Goal: Download file/media

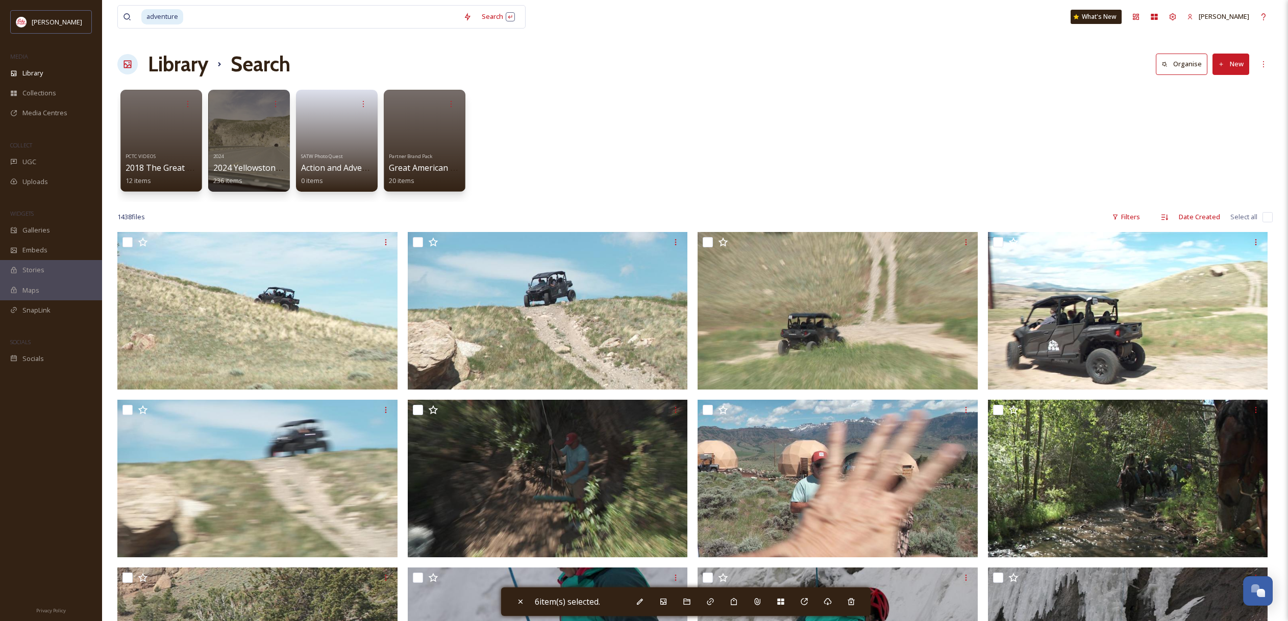
click at [229, 16] on input at bounding box center [321, 17] width 274 height 22
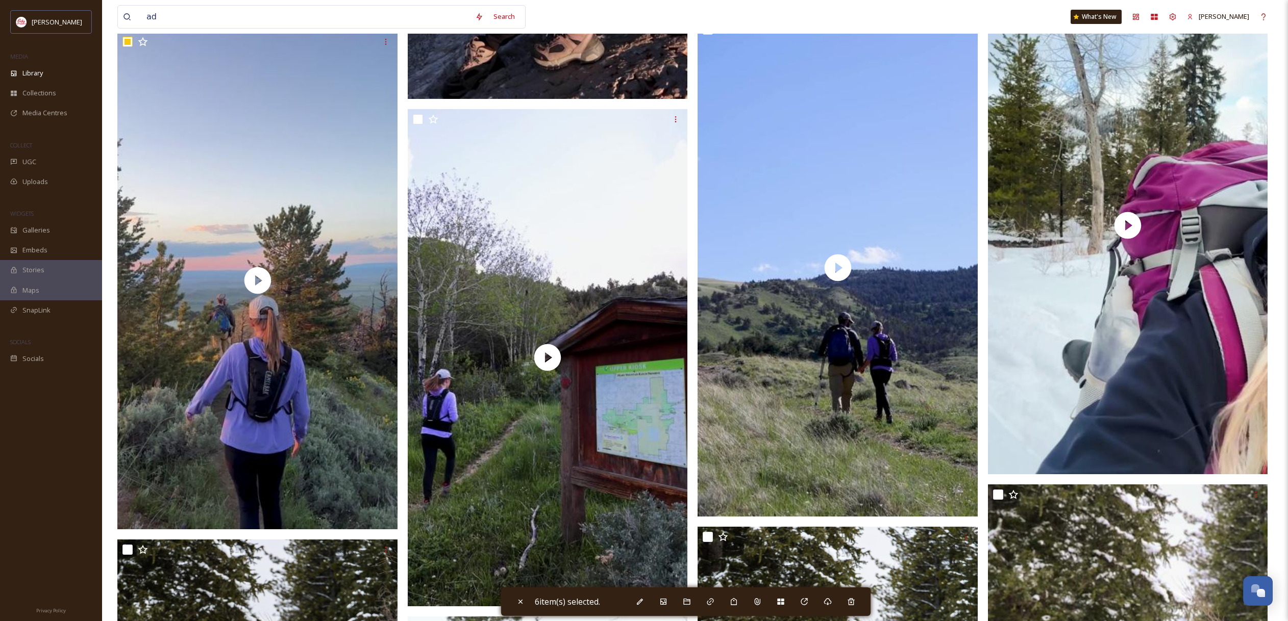
type input "a"
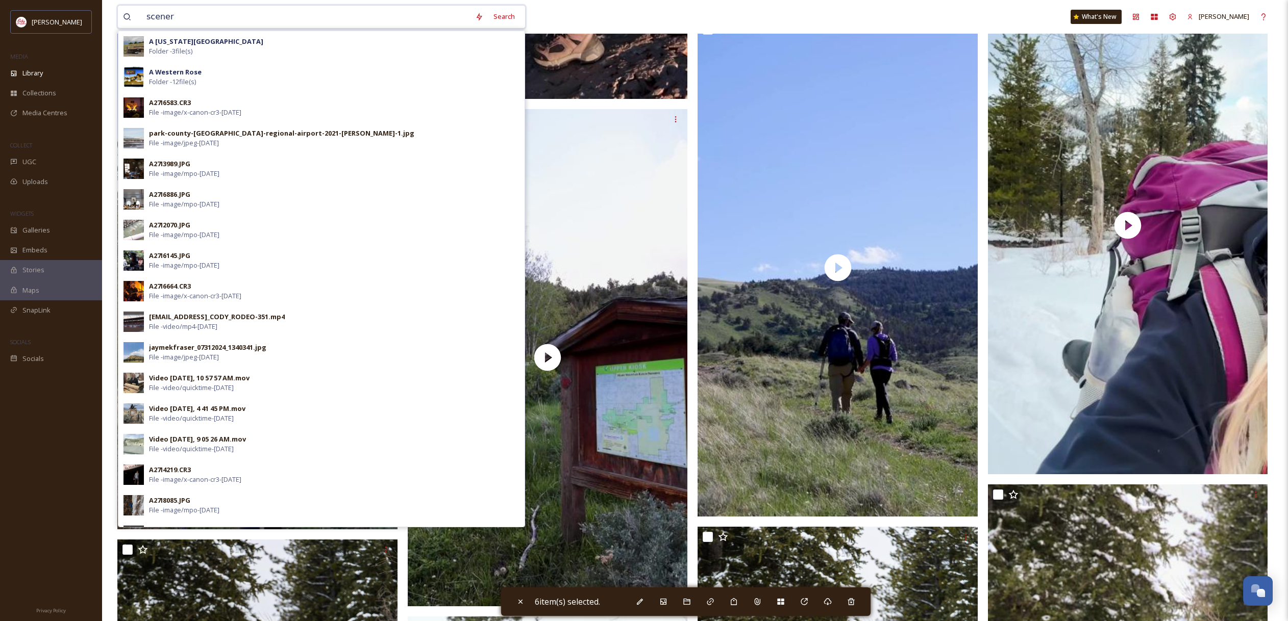
type input "scenery"
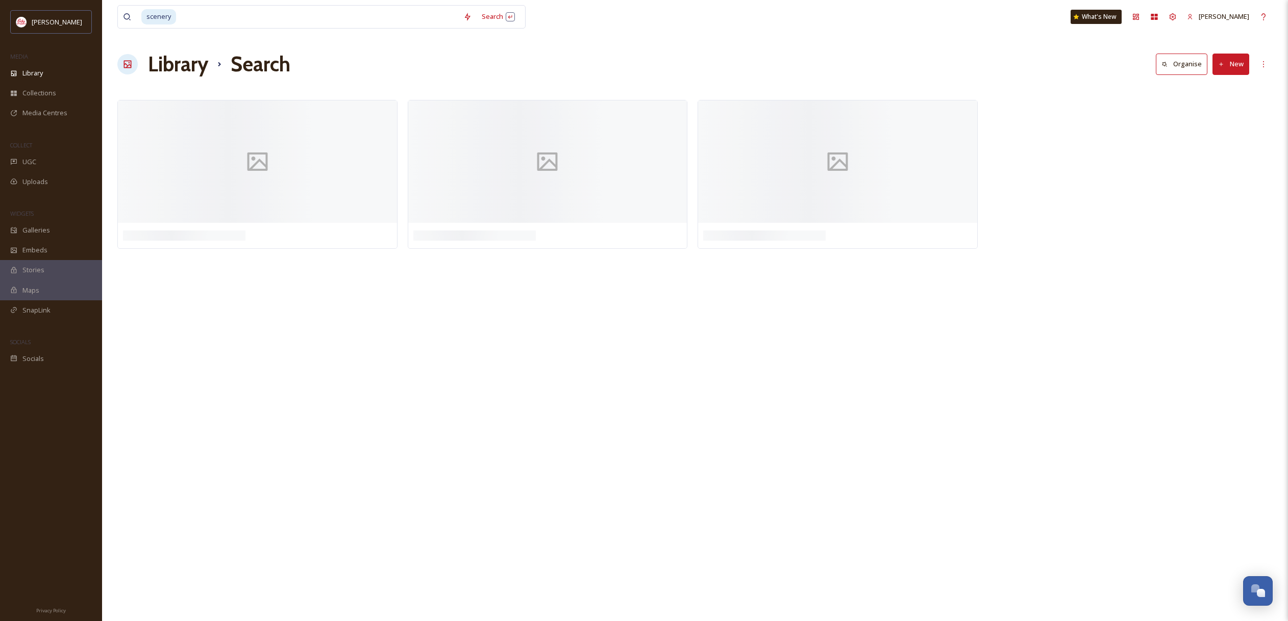
click at [719, 67] on div "Library Search Organise New" at bounding box center [694, 64] width 1155 height 31
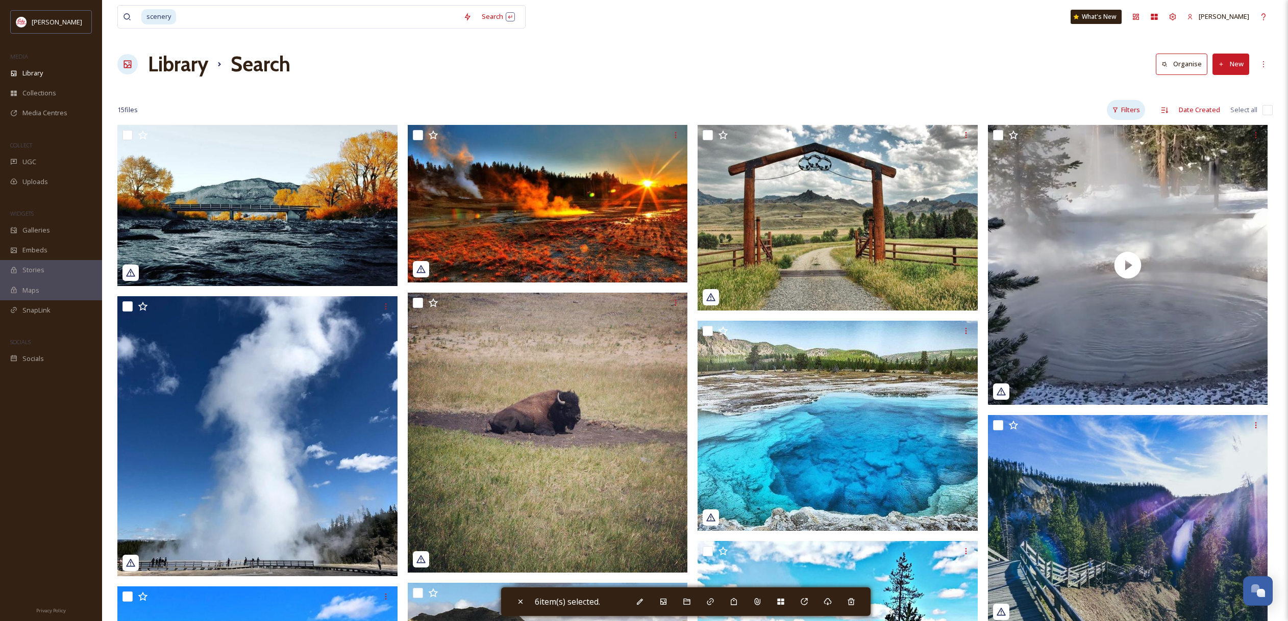
click at [1121, 108] on div "Filters" at bounding box center [1125, 110] width 38 height 20
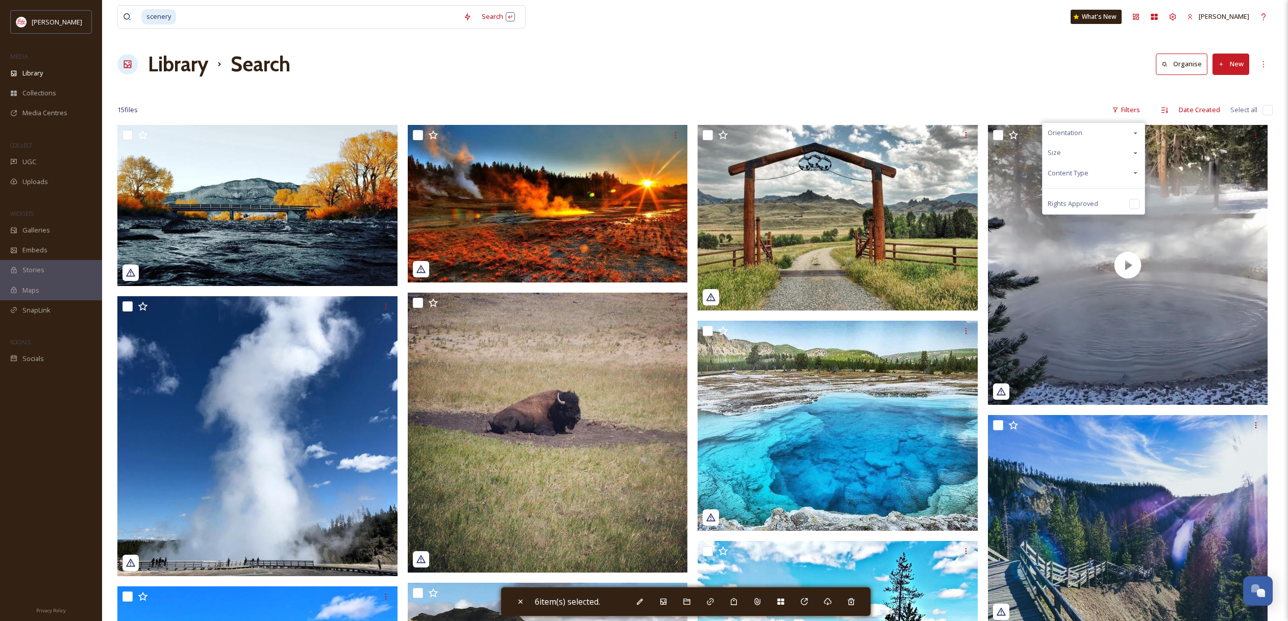
click at [1075, 172] on span "Content Type" at bounding box center [1067, 173] width 41 height 10
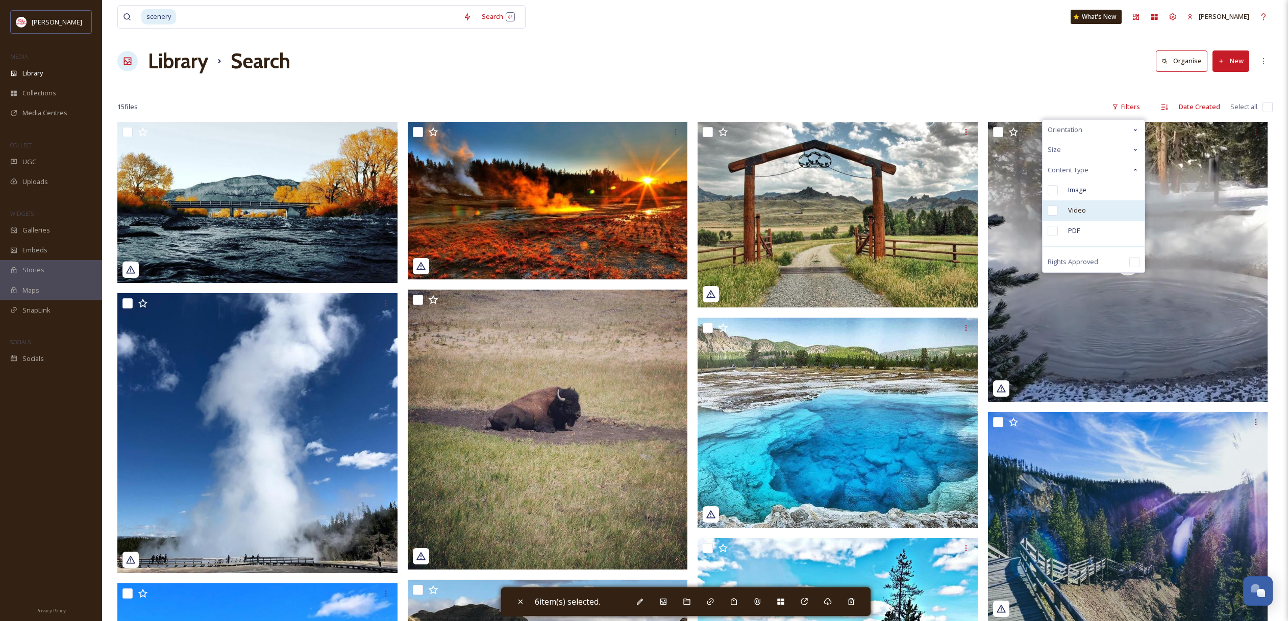
scroll to position [5, 0]
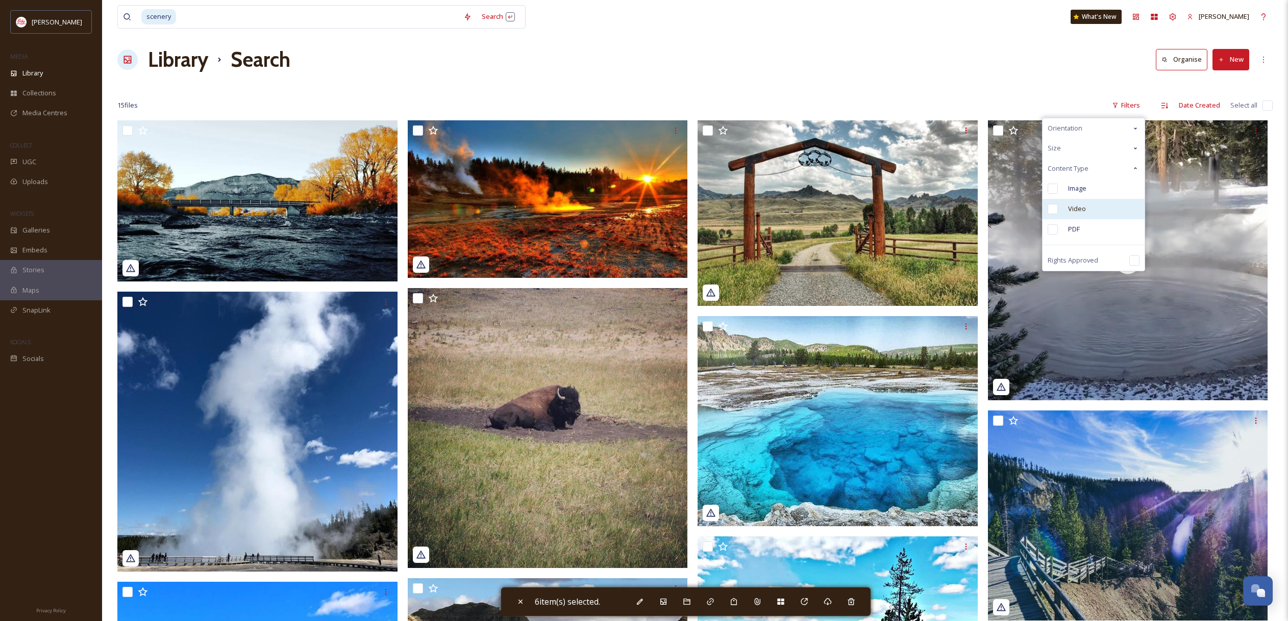
click at [1092, 215] on div "Video" at bounding box center [1093, 209] width 102 height 20
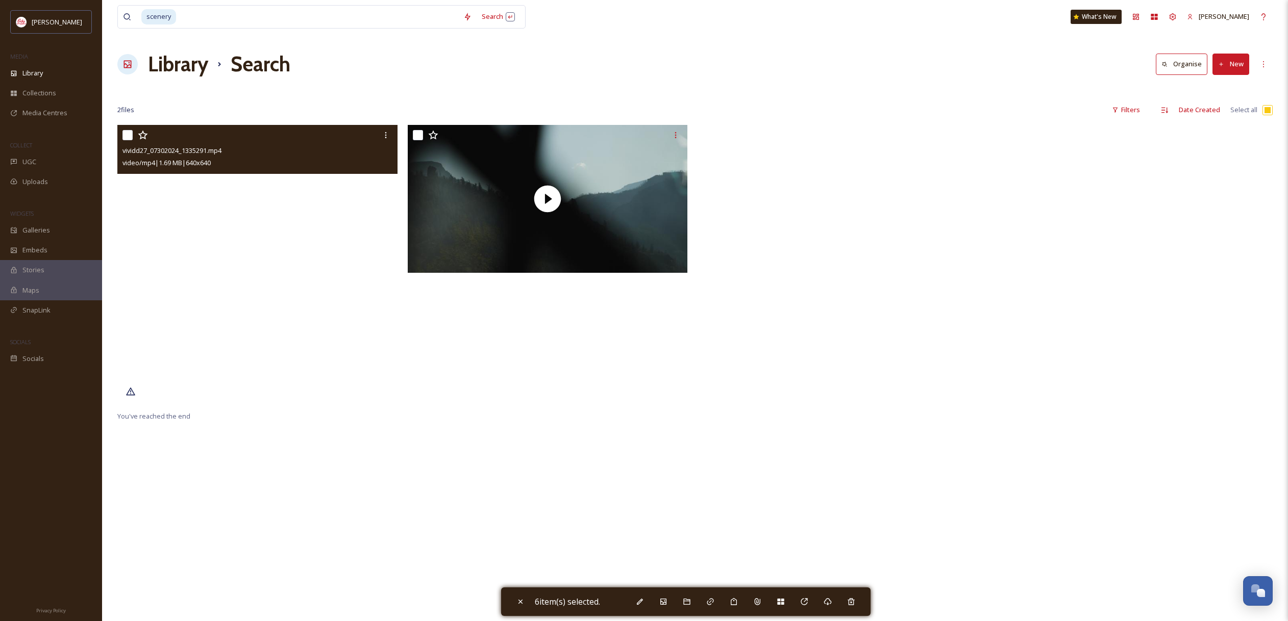
click at [323, 220] on video "vividd27_07302024_1335291.mp4" at bounding box center [257, 265] width 280 height 280
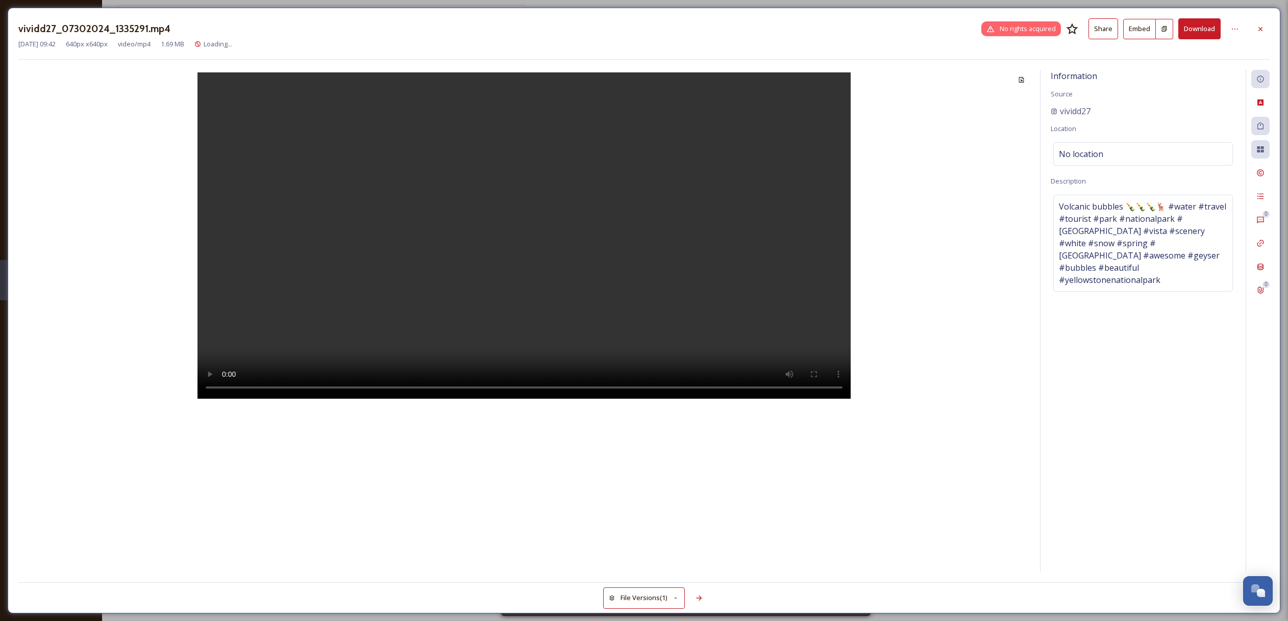
click at [1264, 30] on icon at bounding box center [1260, 29] width 8 height 8
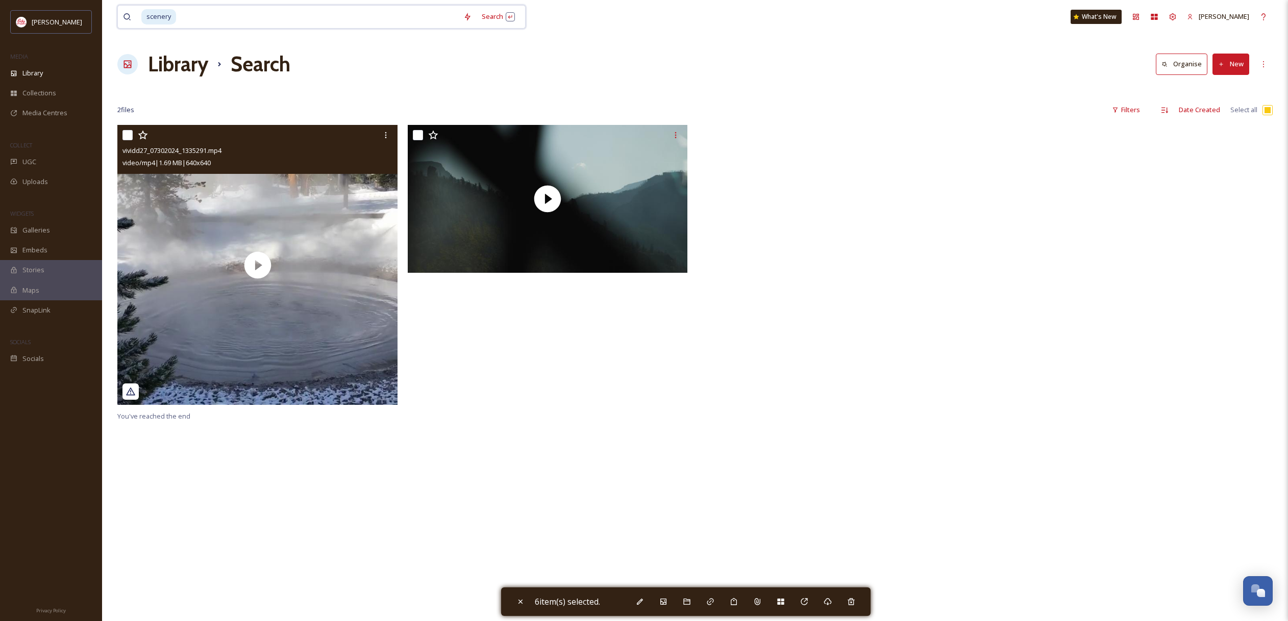
click at [208, 17] on input at bounding box center [317, 17] width 281 height 22
type input "s"
type input "landscape"
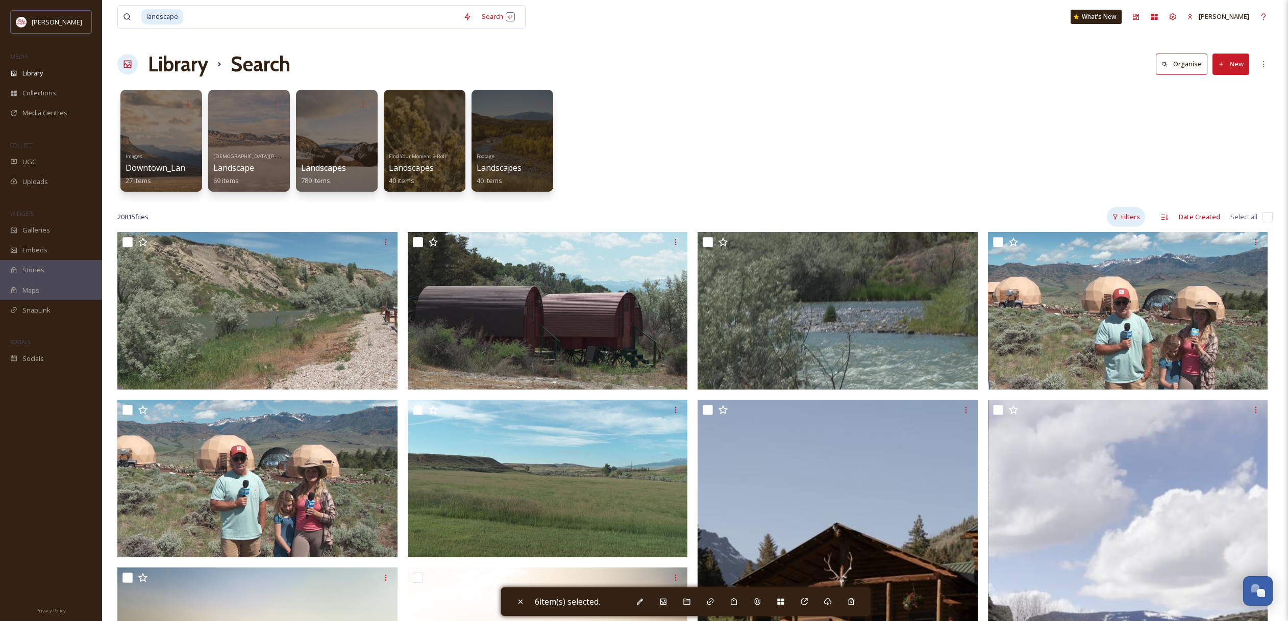
click at [1137, 216] on div "Filters" at bounding box center [1125, 217] width 38 height 20
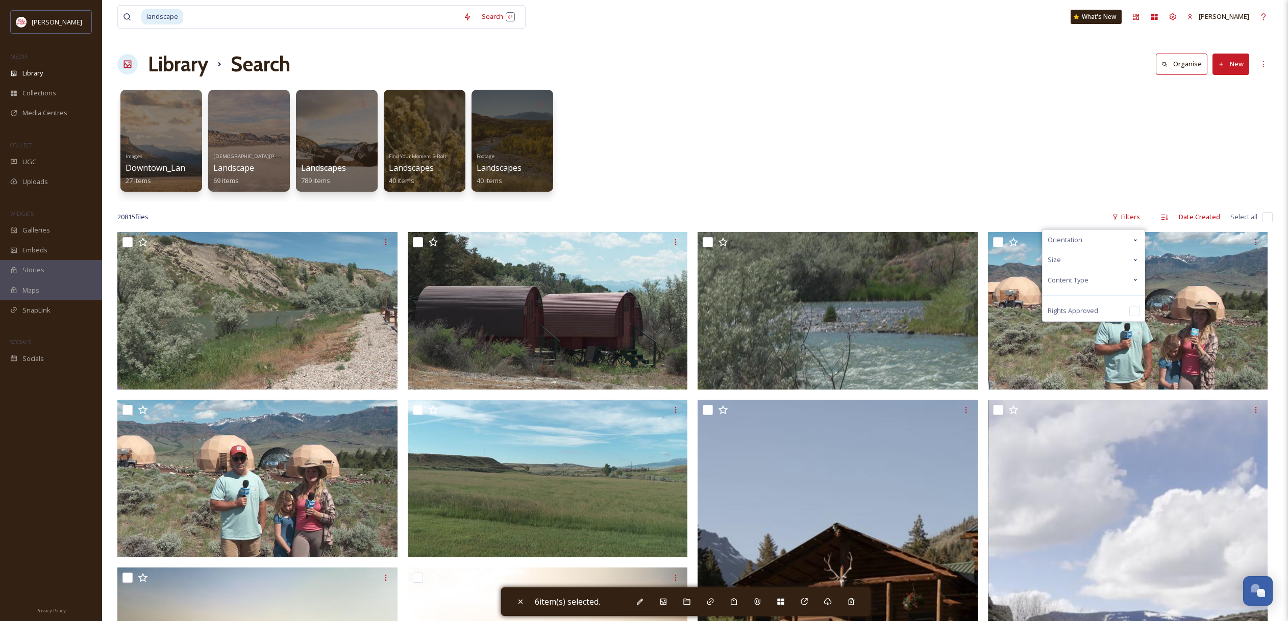
click at [1102, 281] on div "Content Type" at bounding box center [1093, 280] width 102 height 20
click at [1082, 322] on span "Video" at bounding box center [1077, 321] width 18 height 10
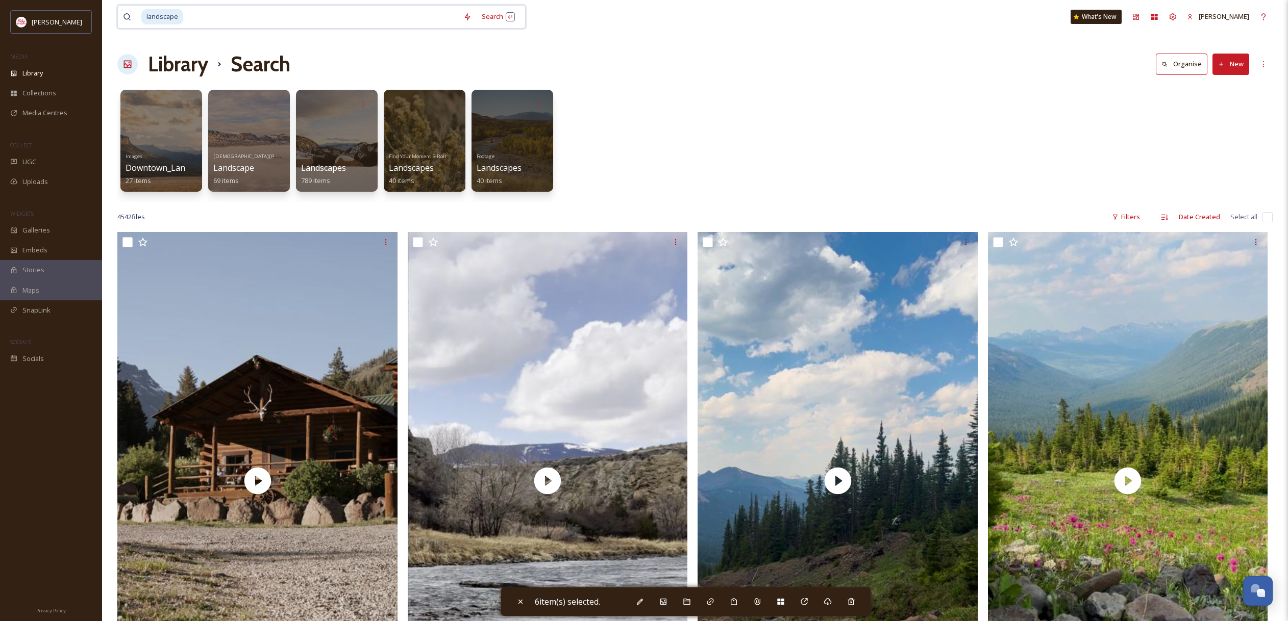
click at [287, 23] on input at bounding box center [321, 17] width 274 height 22
type input "l"
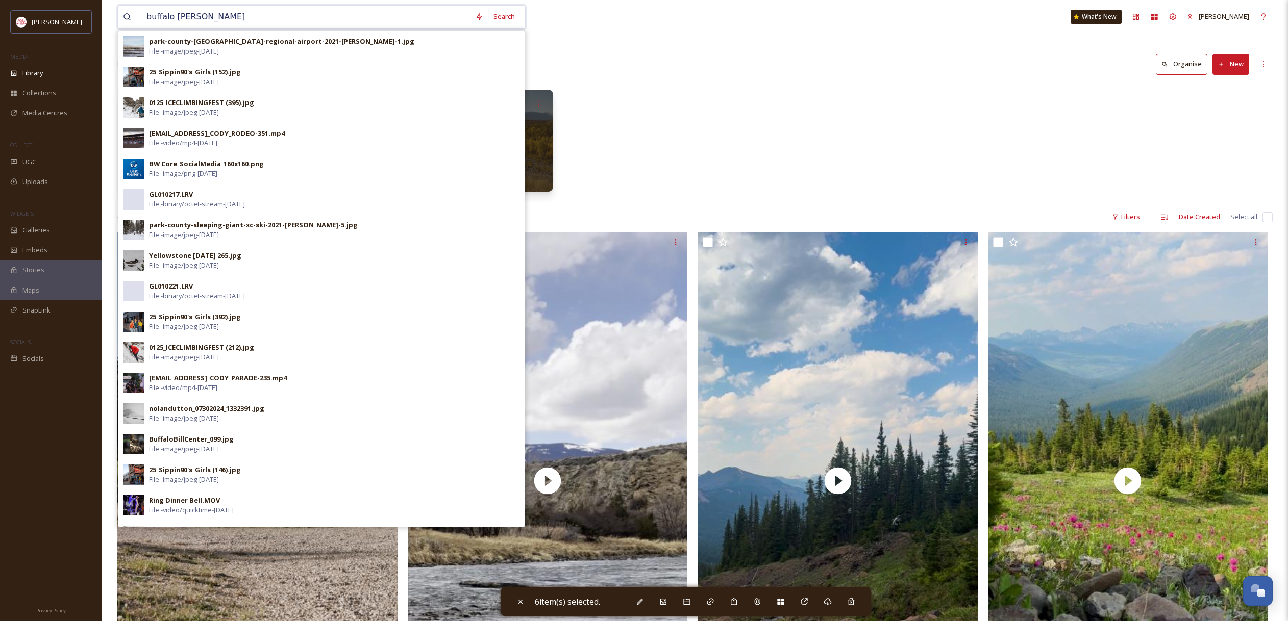
type input "[GEOGRAPHIC_DATA][PERSON_NAME]"
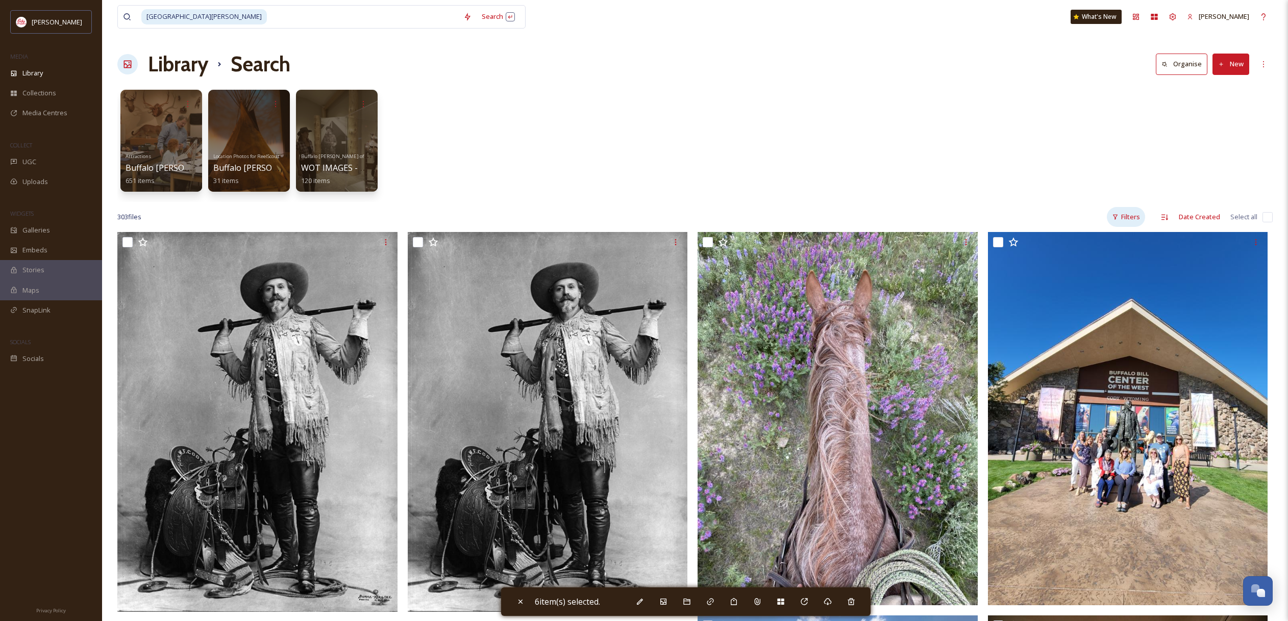
click at [1132, 216] on div "Filters" at bounding box center [1125, 217] width 38 height 20
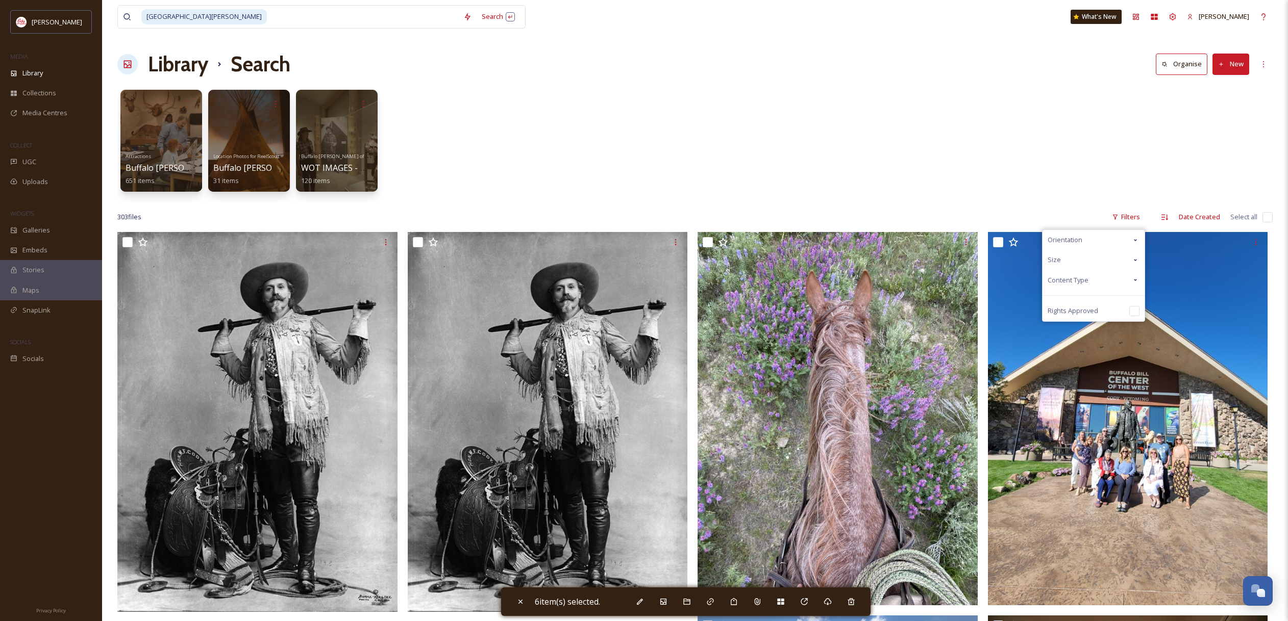
click at [1096, 277] on div "Content Type" at bounding box center [1093, 280] width 102 height 20
click at [1086, 321] on div "Video" at bounding box center [1093, 321] width 102 height 20
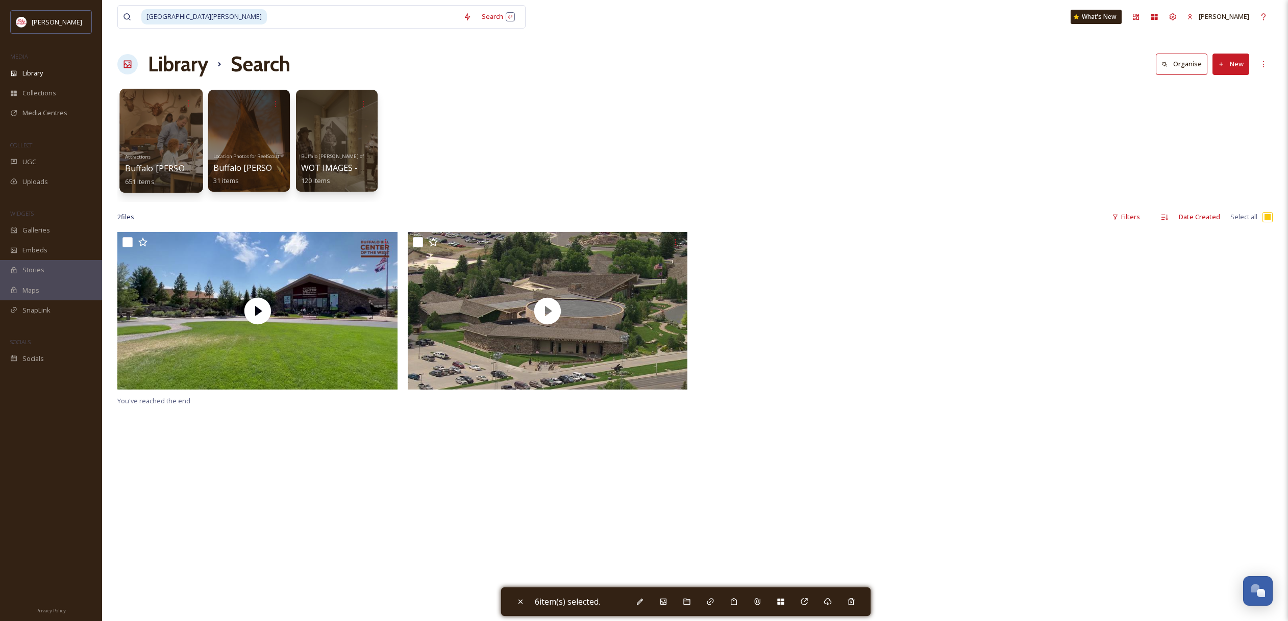
click at [170, 144] on div at bounding box center [160, 141] width 83 height 104
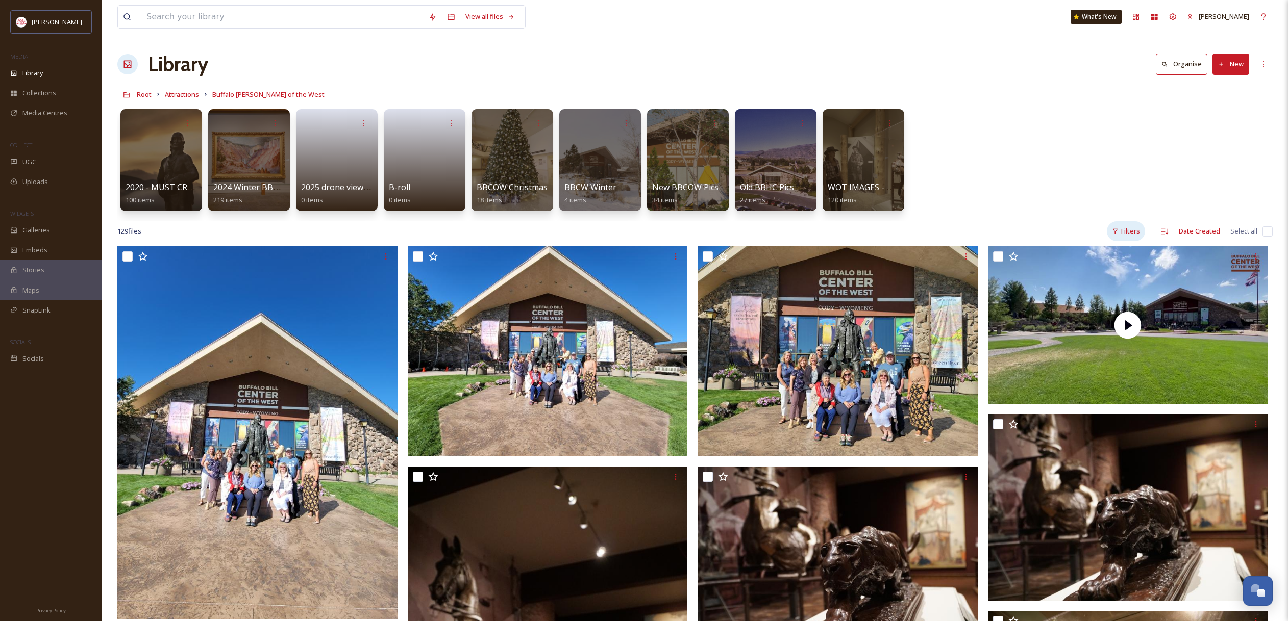
click at [1130, 230] on div "Filters" at bounding box center [1125, 231] width 38 height 20
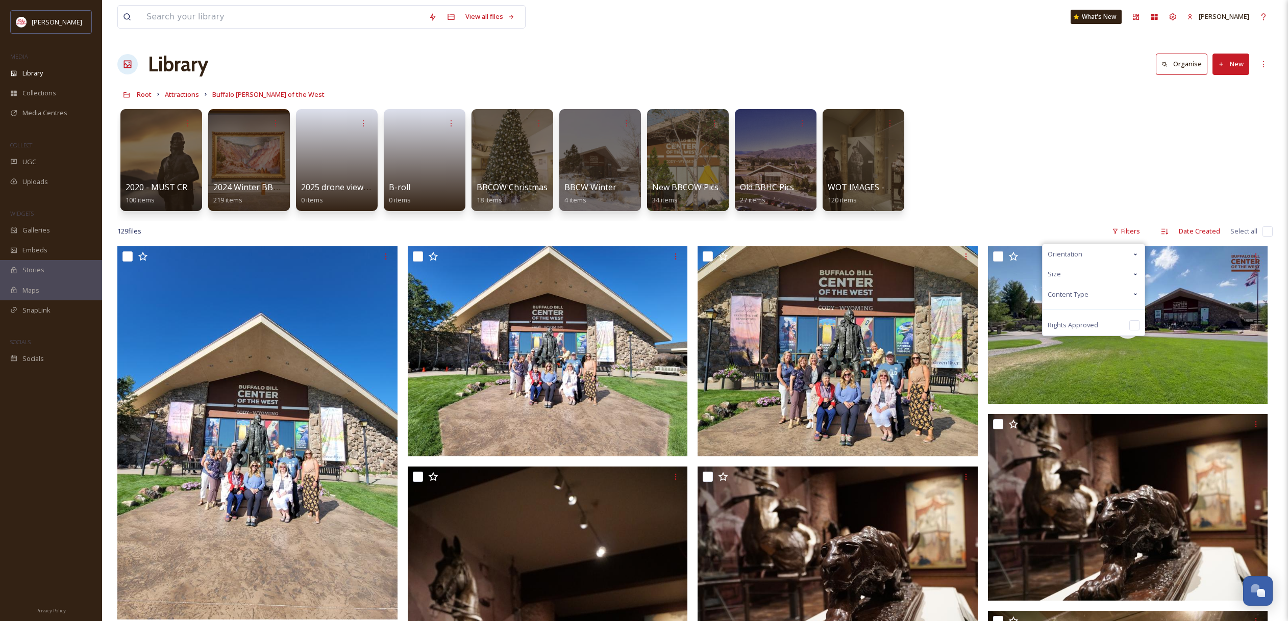
click at [1064, 296] on span "Content Type" at bounding box center [1067, 295] width 41 height 10
click at [1064, 352] on div "PDF" at bounding box center [1093, 355] width 102 height 20
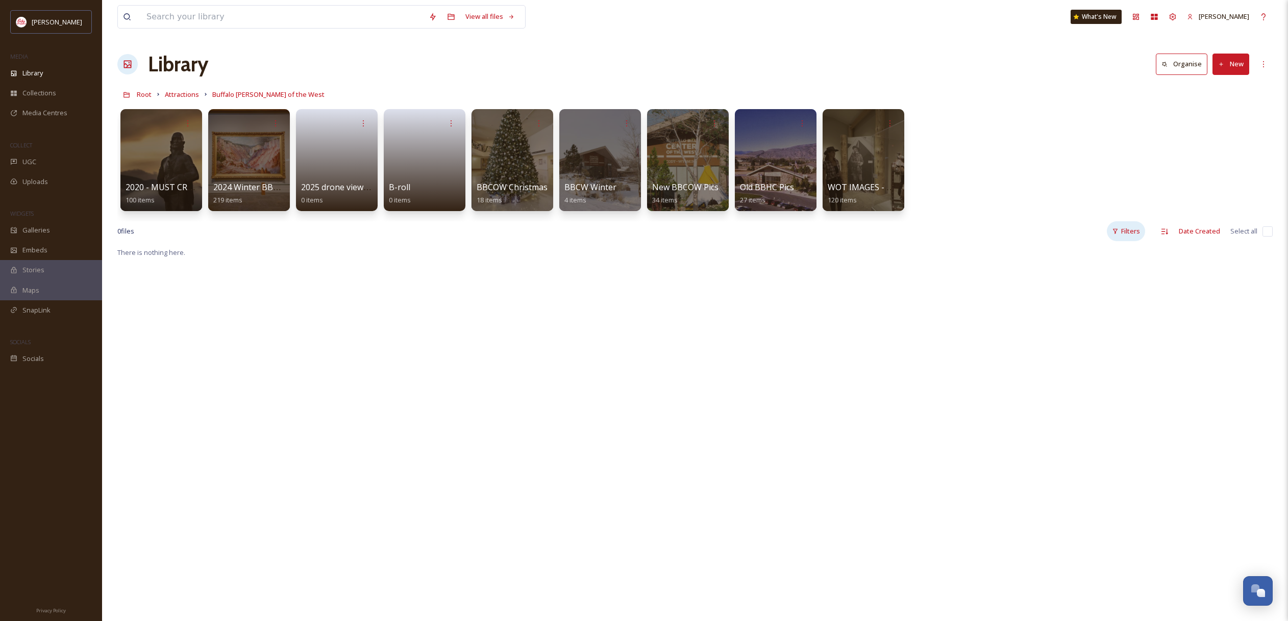
click at [1135, 230] on div "Filters" at bounding box center [1125, 231] width 38 height 20
click at [1088, 352] on div "PDF" at bounding box center [1093, 355] width 102 height 20
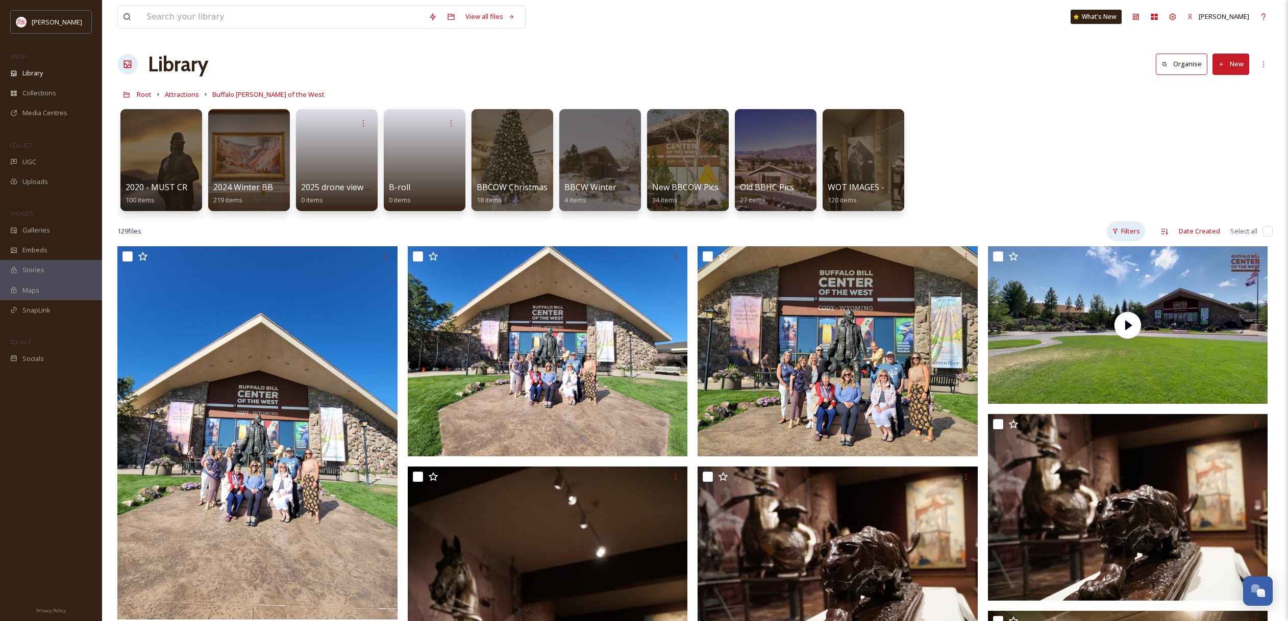
click at [1132, 232] on div "Filters" at bounding box center [1125, 231] width 38 height 20
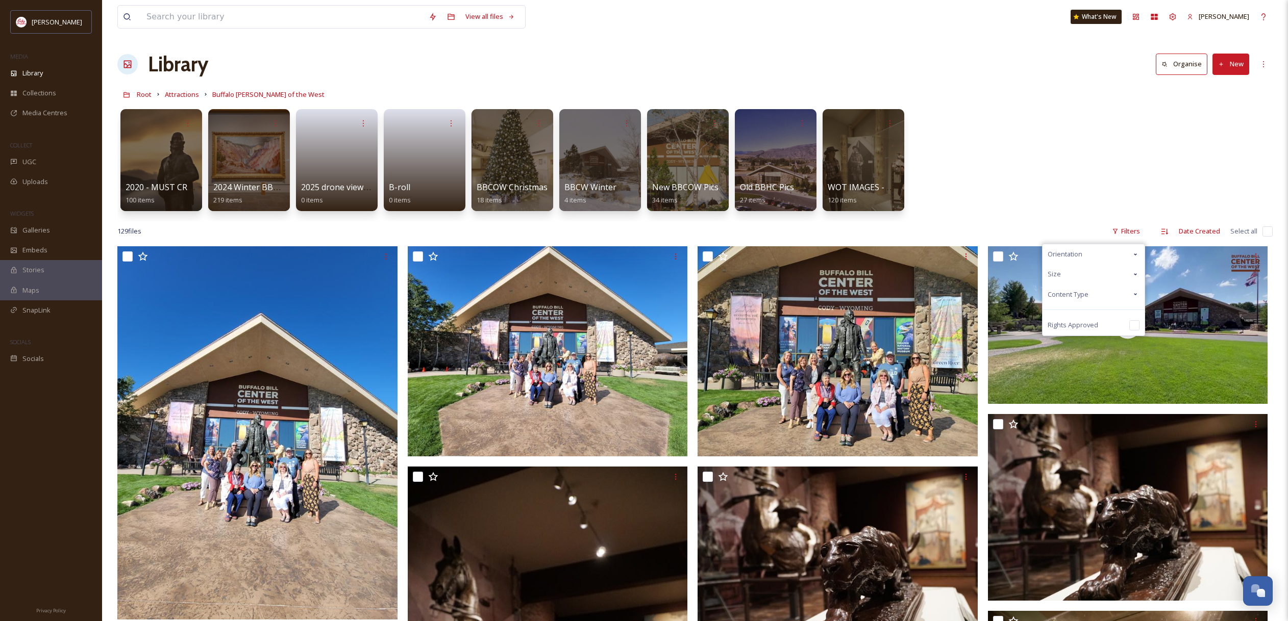
click at [1084, 298] on span "Content Type" at bounding box center [1067, 295] width 41 height 10
click at [1073, 336] on span "Video" at bounding box center [1077, 335] width 18 height 10
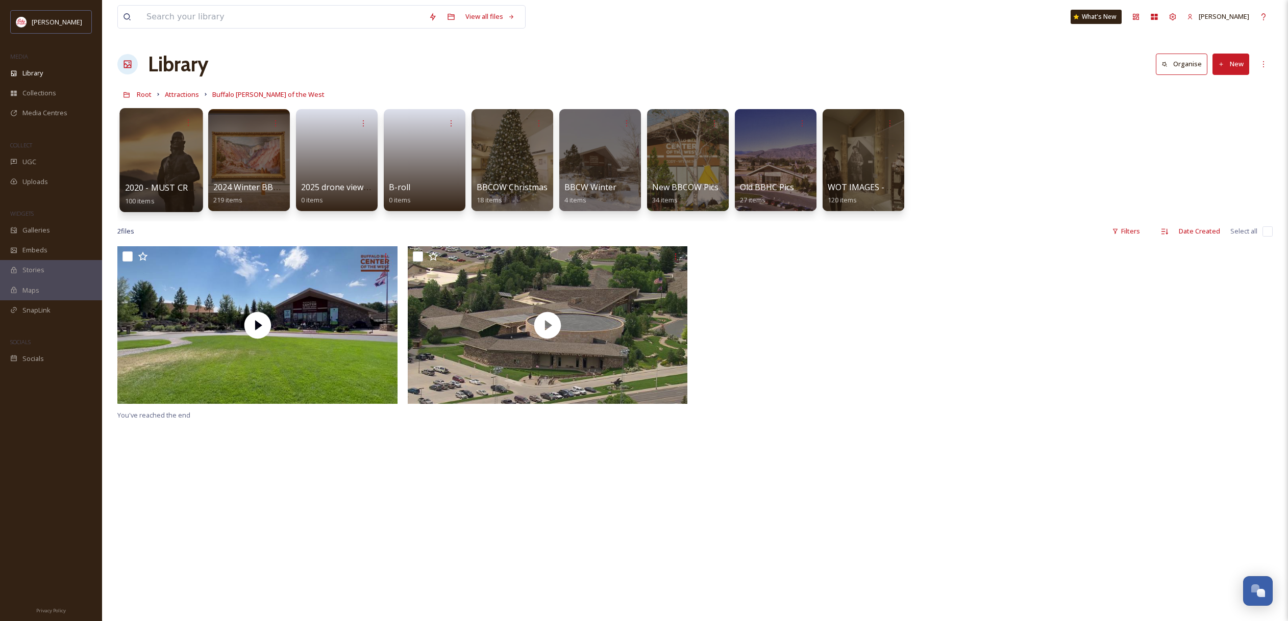
click at [144, 181] on div at bounding box center [160, 160] width 83 height 104
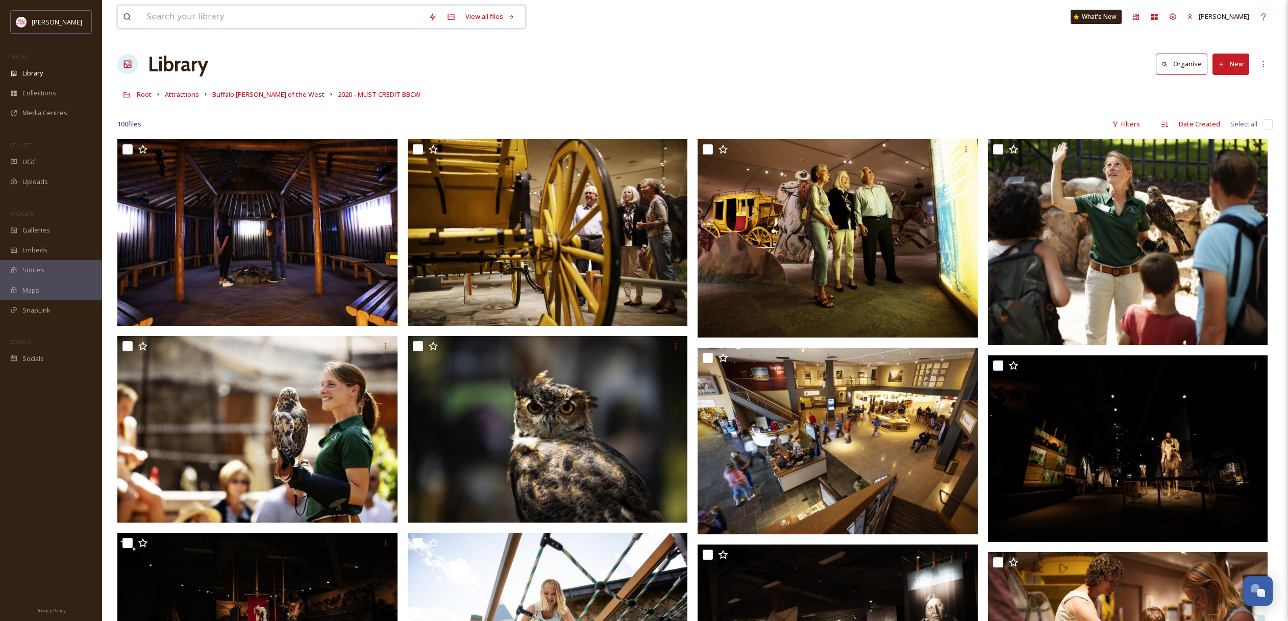
click at [301, 17] on input at bounding box center [282, 17] width 282 height 22
type input "sippin trail"
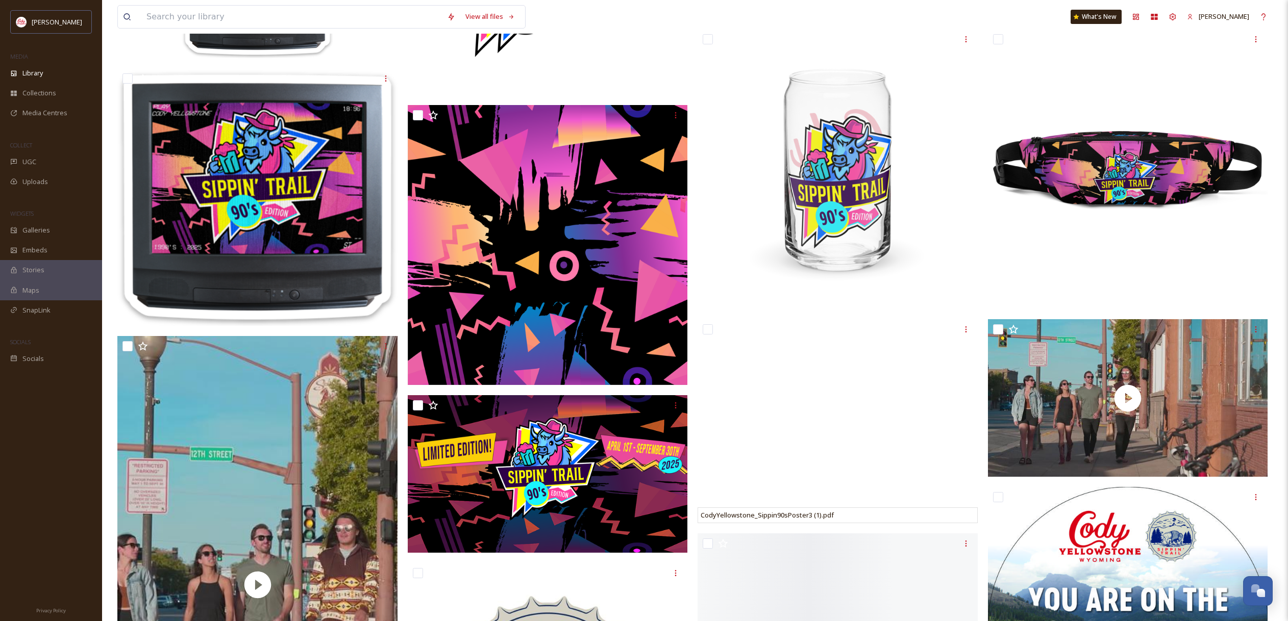
scroll to position [654, 0]
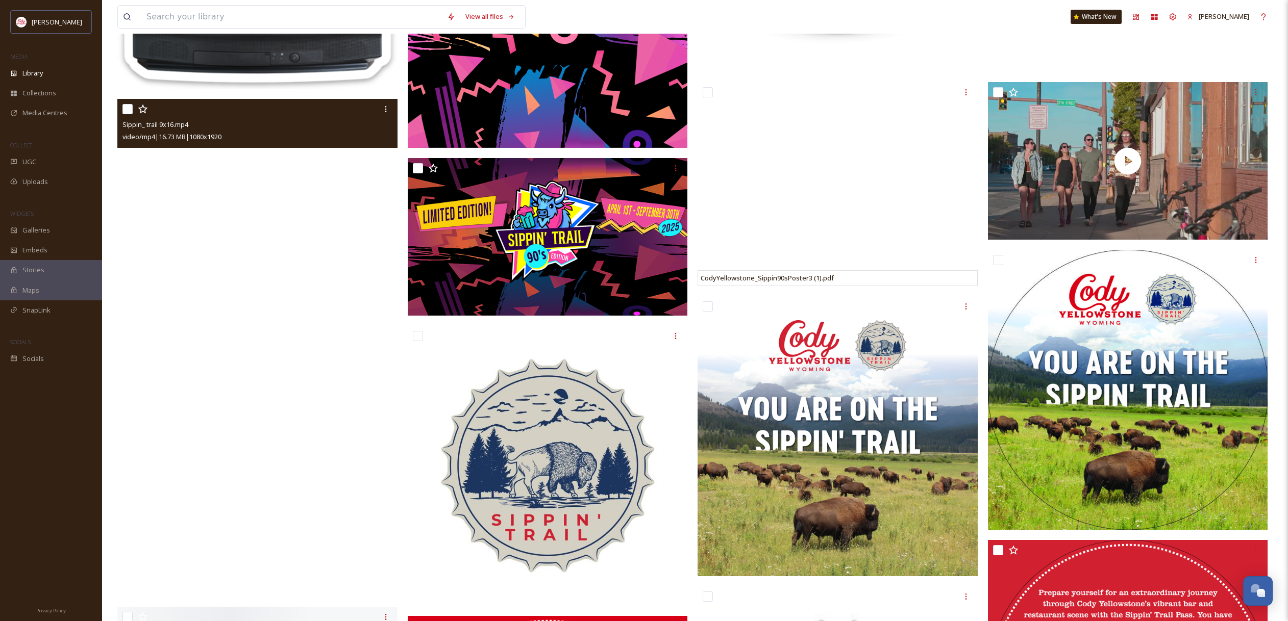
click at [283, 356] on video "Sippin_ trail 9x16.mp4" at bounding box center [257, 348] width 280 height 498
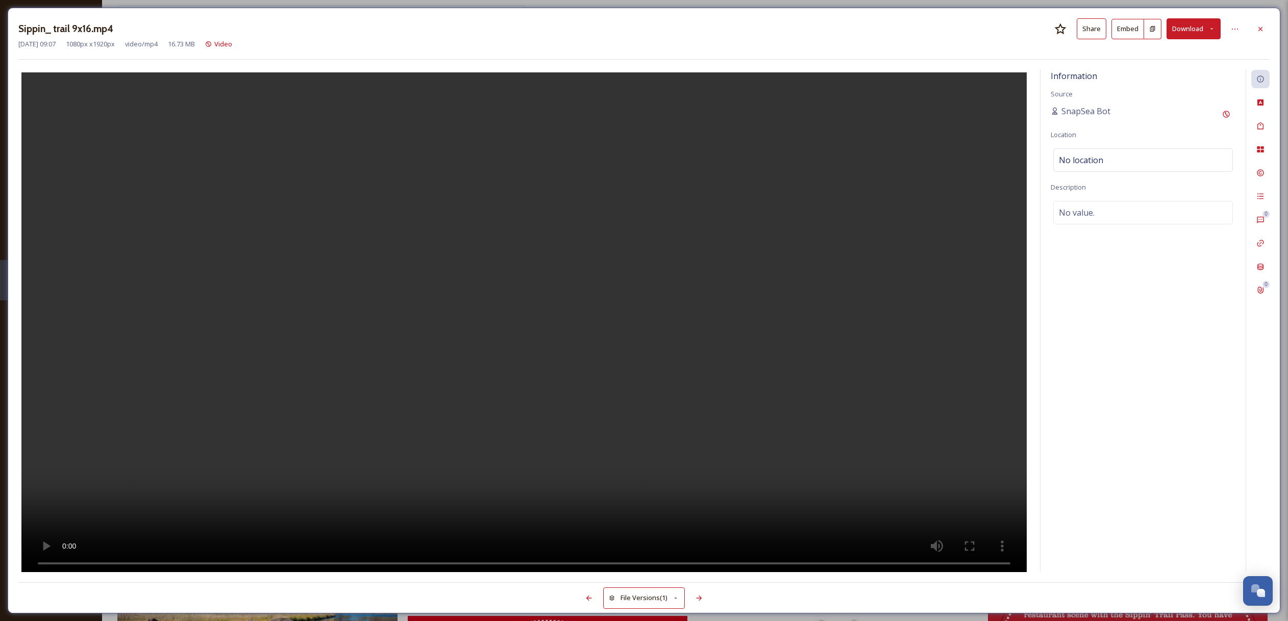
click at [1190, 25] on button "Download" at bounding box center [1193, 28] width 54 height 21
click at [1160, 52] on span "Download Original (1080 x 1920)" at bounding box center [1166, 52] width 96 height 10
click at [1260, 30] on icon at bounding box center [1260, 29] width 8 height 8
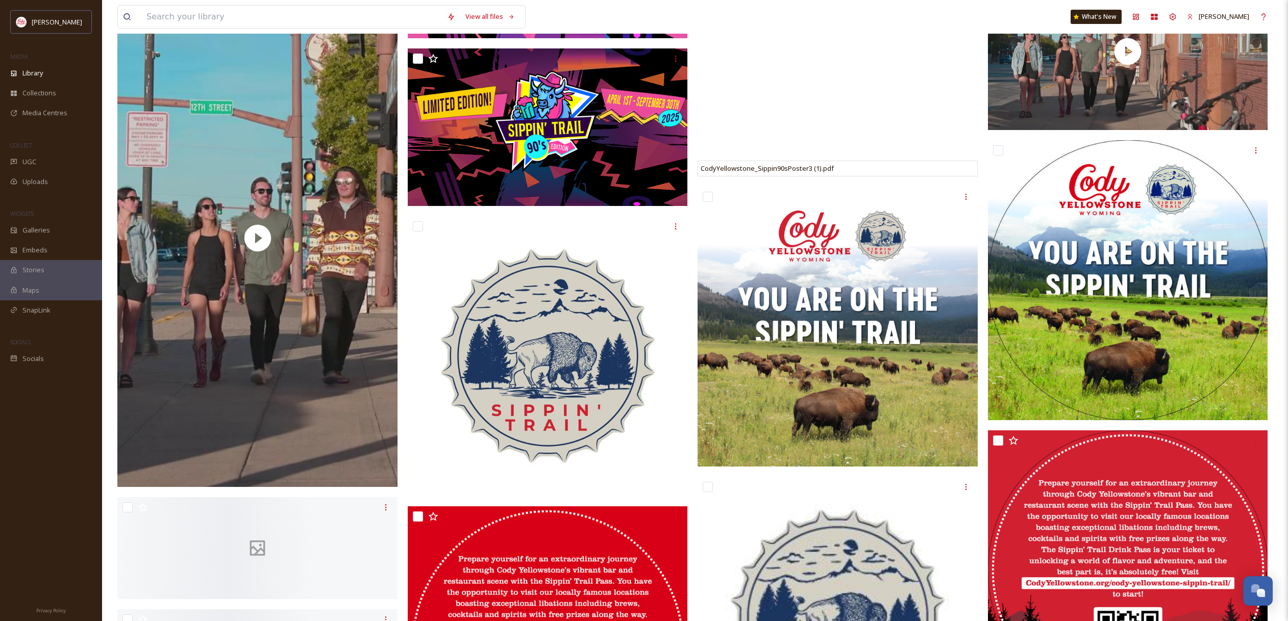
scroll to position [1002, 0]
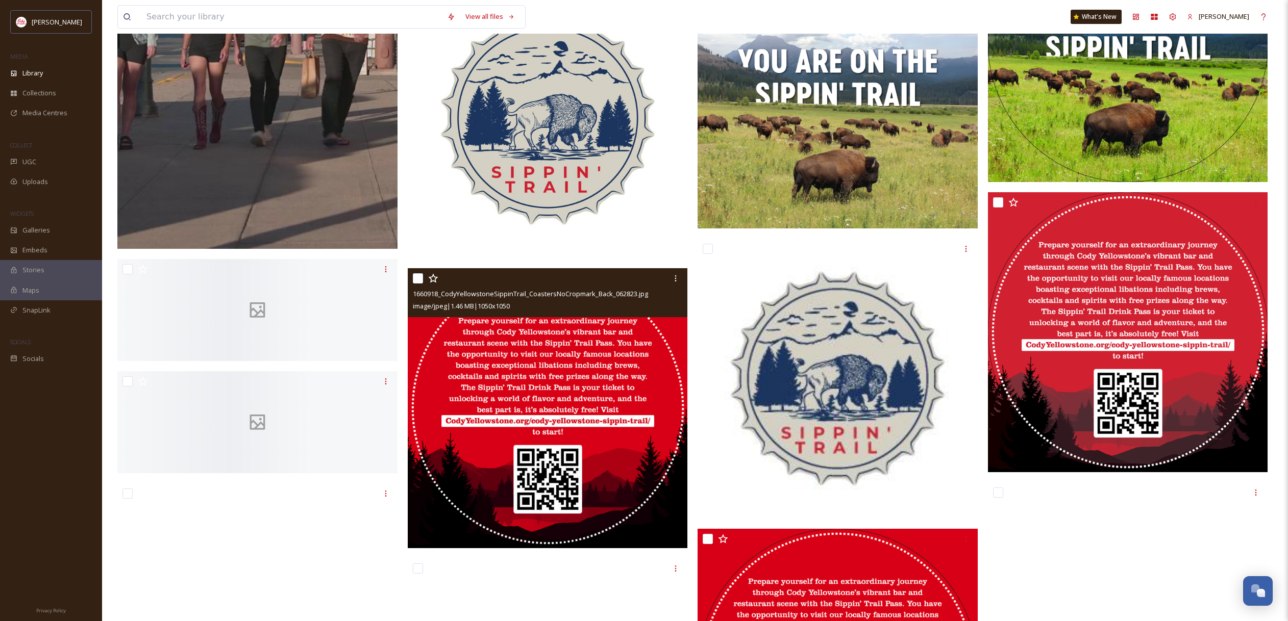
click at [583, 364] on img at bounding box center [548, 408] width 280 height 280
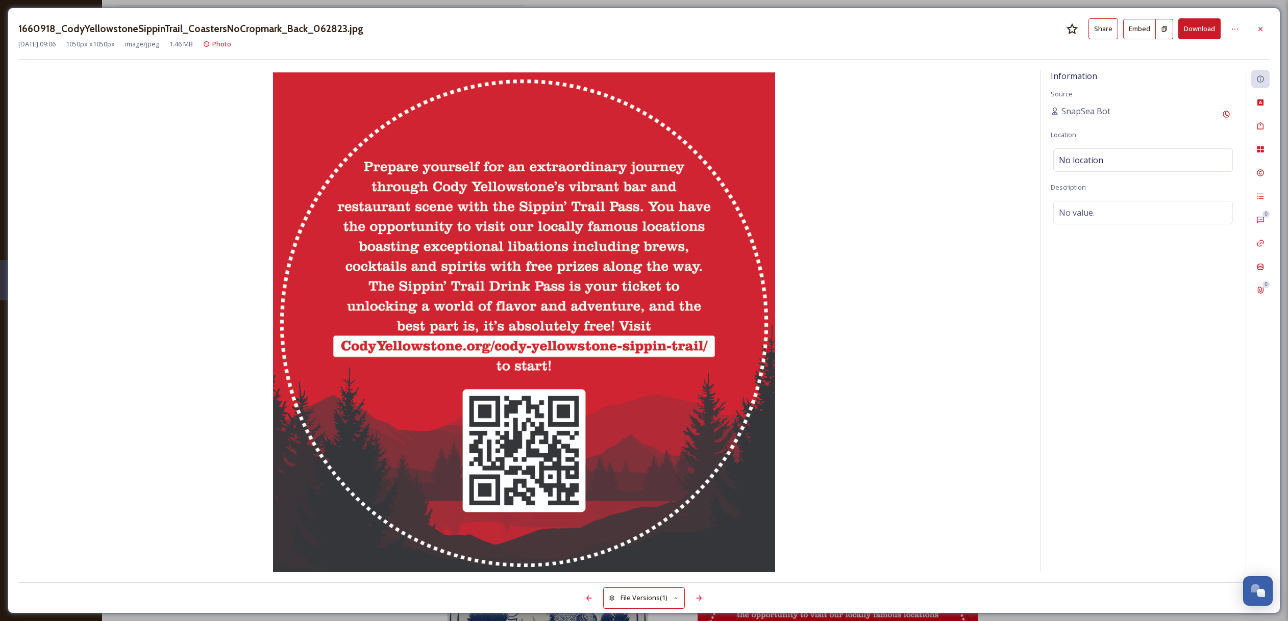
click at [404, 1] on div "1660918_CodyYellowstoneSippinTrail_CoastersNoCropmark_Back_062823.jpg Share Emb…" at bounding box center [644, 310] width 1288 height 621
click at [1261, 30] on icon at bounding box center [1260, 29] width 8 height 8
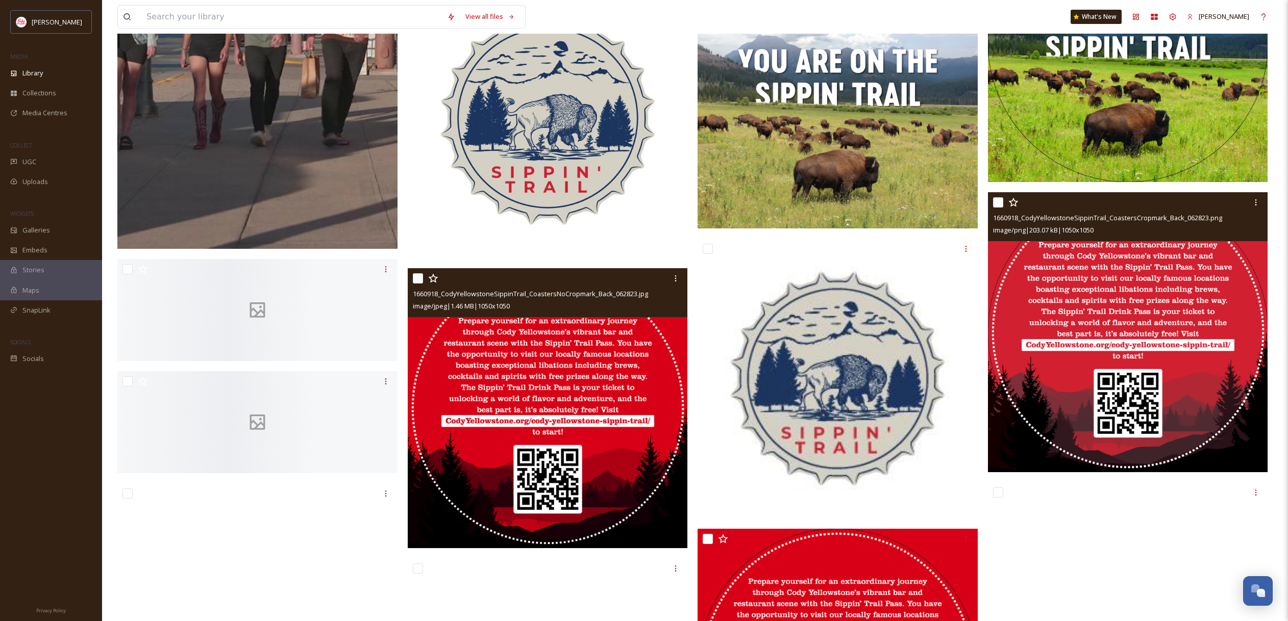
click at [1117, 280] on img at bounding box center [1128, 332] width 280 height 280
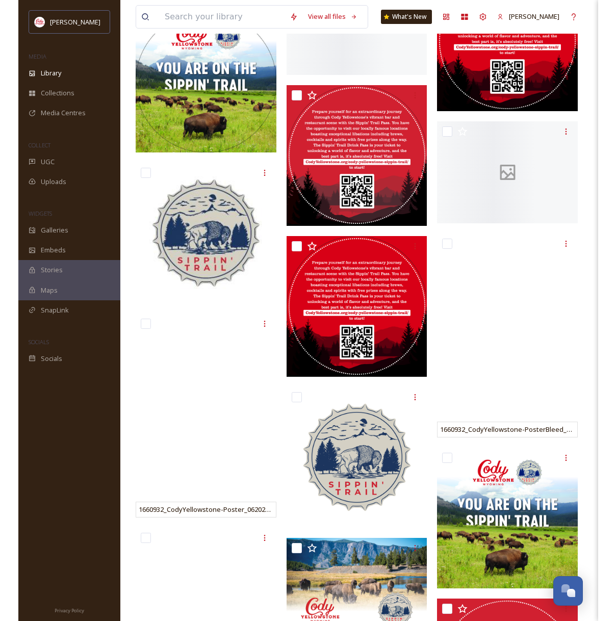
scroll to position [1025, 0]
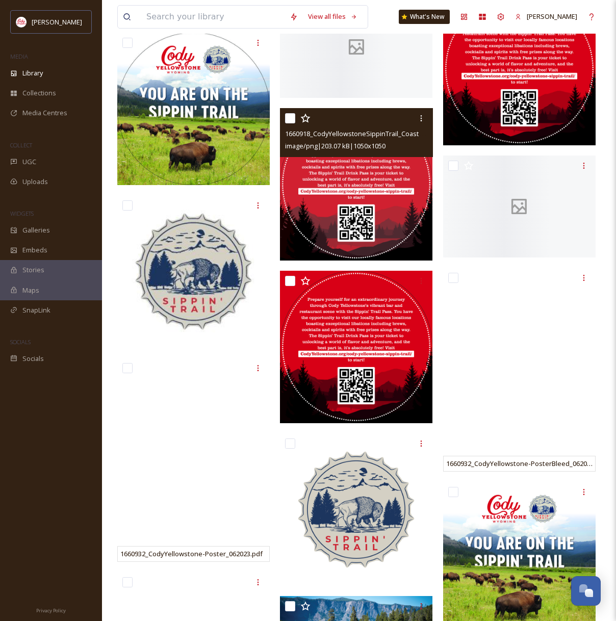
click at [324, 143] on span "image/png | 203.07 kB | 1050 x 1050" at bounding box center [335, 145] width 100 height 9
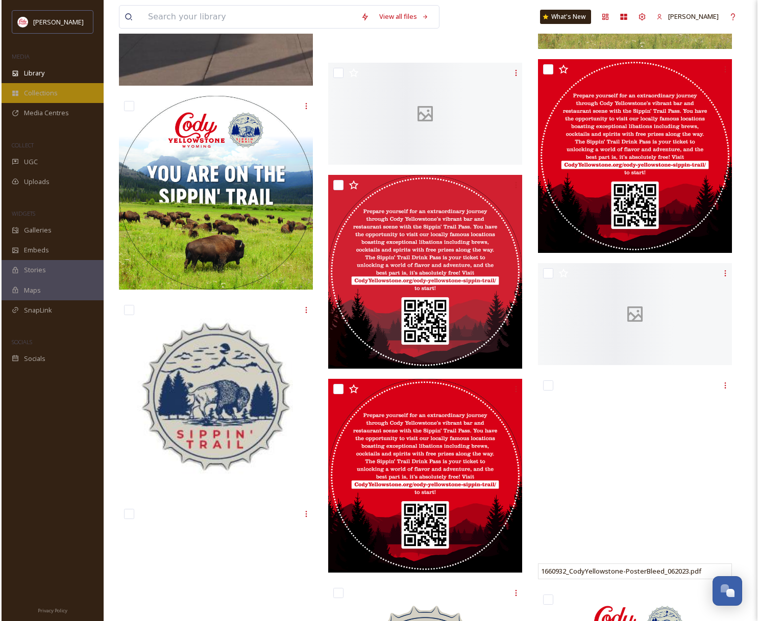
scroll to position [1105, 0]
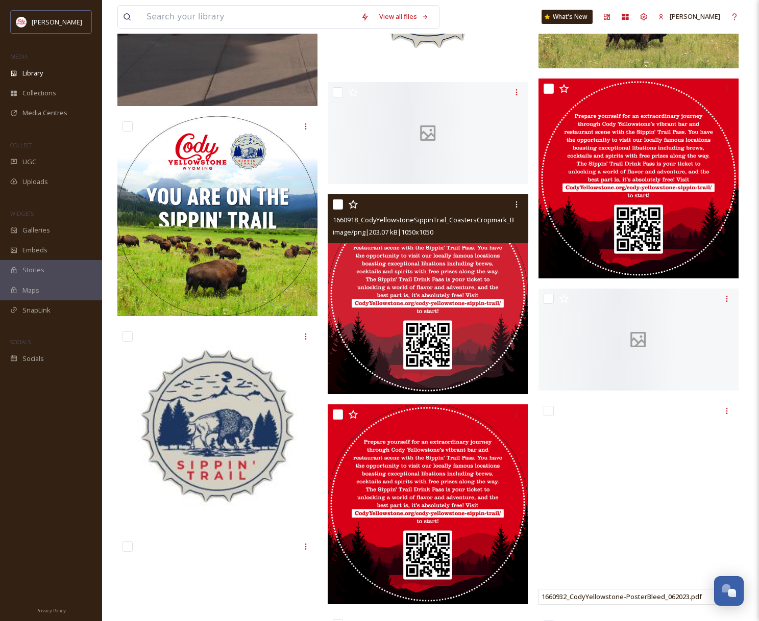
click at [367, 250] on img at bounding box center [428, 294] width 200 height 200
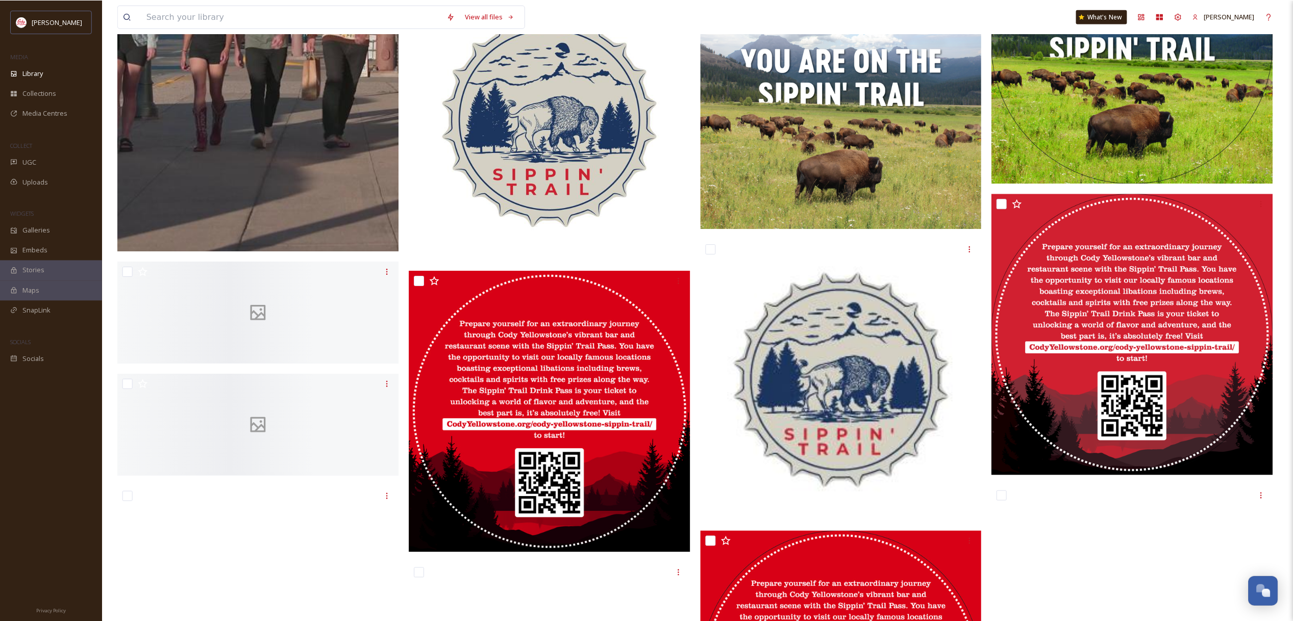
scroll to position [1004, 0]
